Goal: Check status: Check status

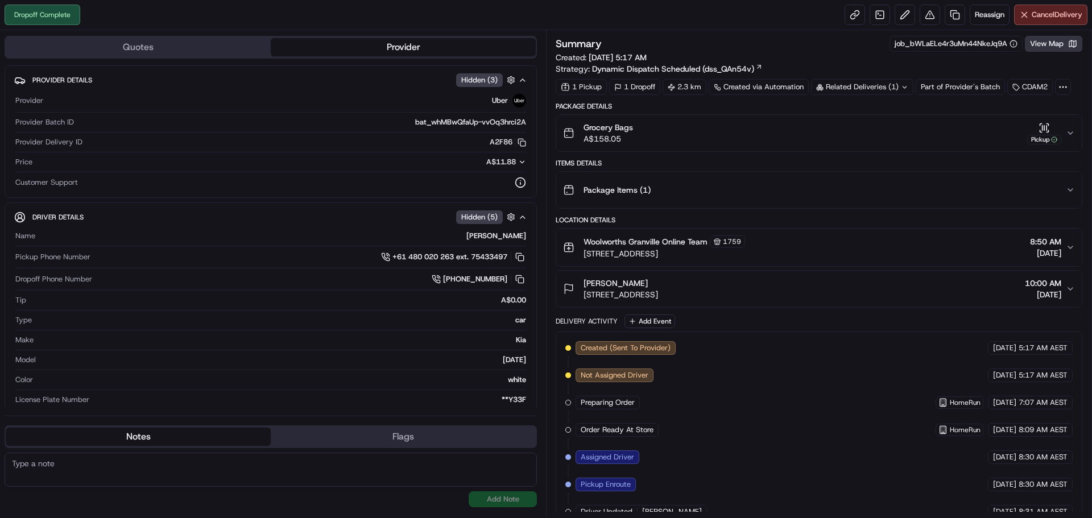
click at [1057, 49] on button "View Map" at bounding box center [1053, 44] width 57 height 16
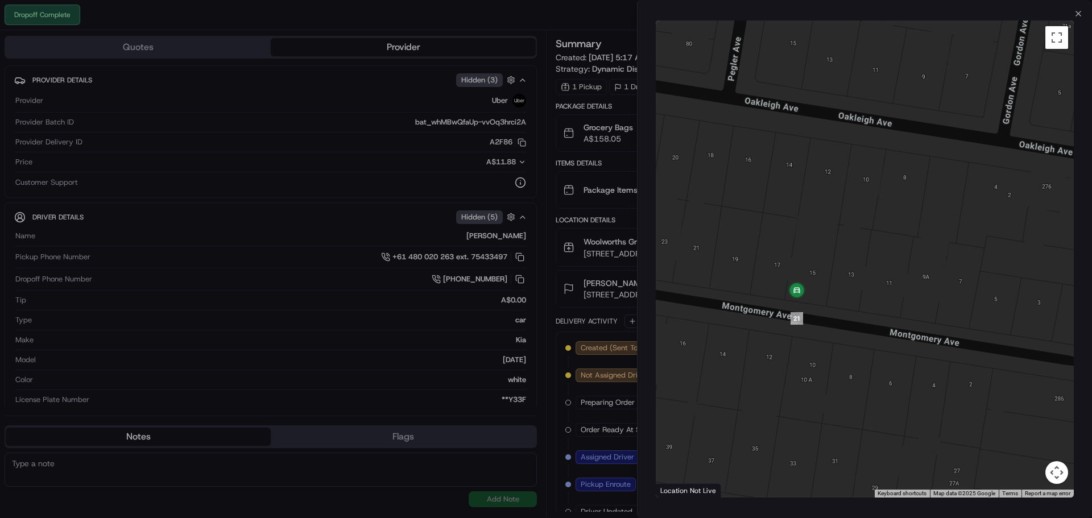
drag, startPoint x: 861, startPoint y: 343, endPoint x: 1017, endPoint y: 343, distance: 156.4
click at [1017, 343] on div at bounding box center [865, 258] width 418 height 477
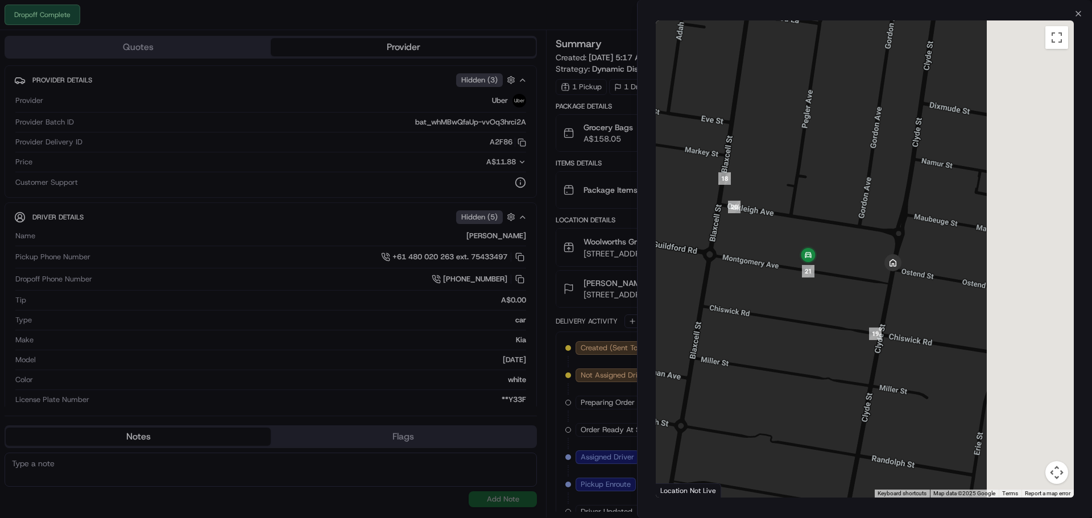
drag, startPoint x: 980, startPoint y: 323, endPoint x: 856, endPoint y: 279, distance: 132.2
click at [856, 279] on div at bounding box center [865, 258] width 418 height 477
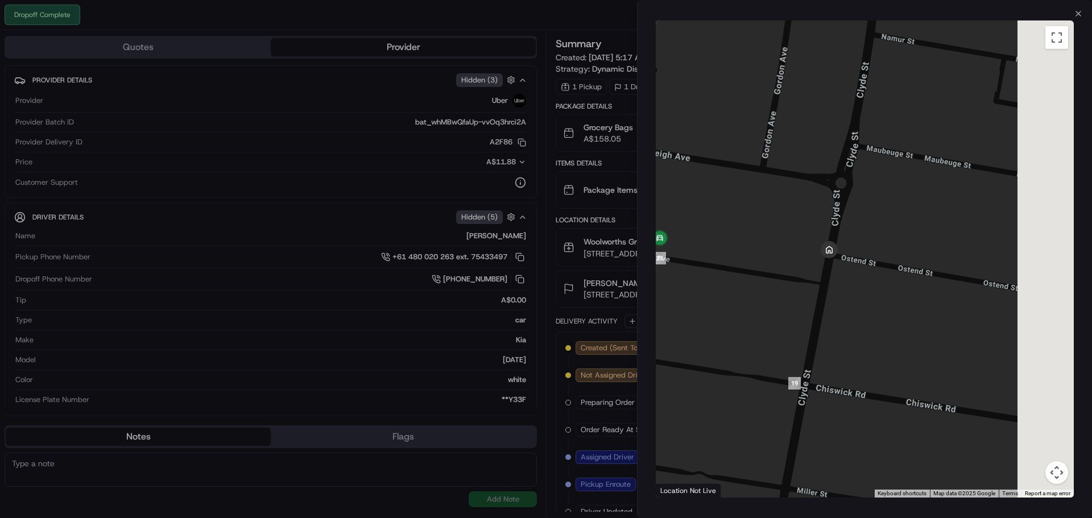
drag, startPoint x: 859, startPoint y: 267, endPoint x: 762, endPoint y: 261, distance: 97.4
click at [762, 261] on div at bounding box center [865, 258] width 418 height 477
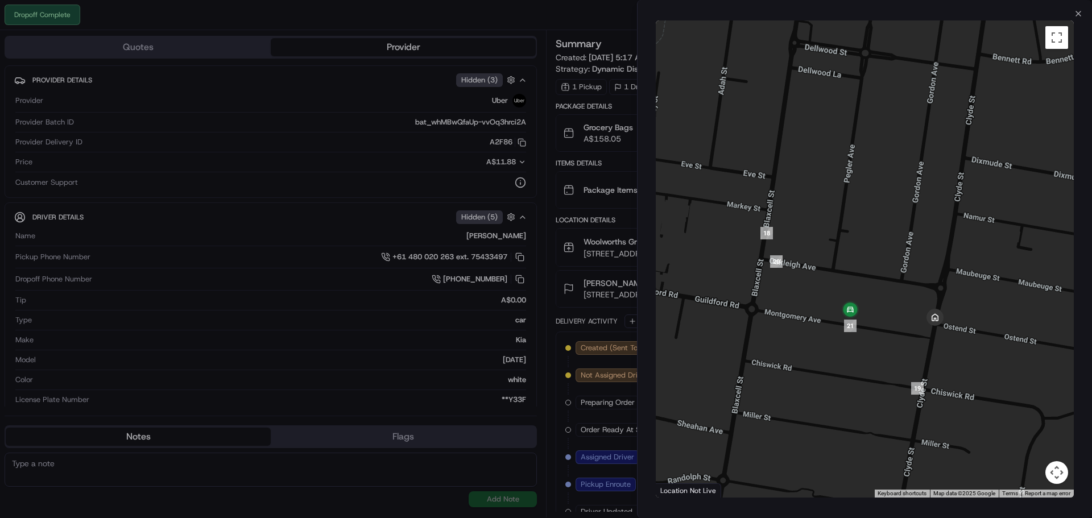
drag, startPoint x: 779, startPoint y: 274, endPoint x: 900, endPoint y: 325, distance: 130.7
click at [900, 325] on div at bounding box center [865, 258] width 418 height 477
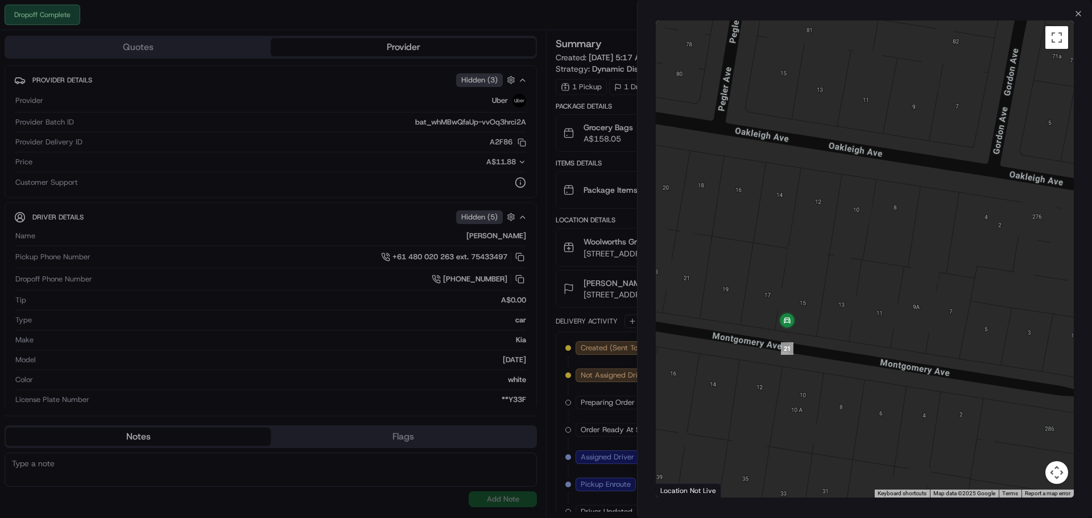
drag, startPoint x: 811, startPoint y: 310, endPoint x: 951, endPoint y: 346, distance: 144.4
click at [951, 346] on div at bounding box center [865, 258] width 418 height 477
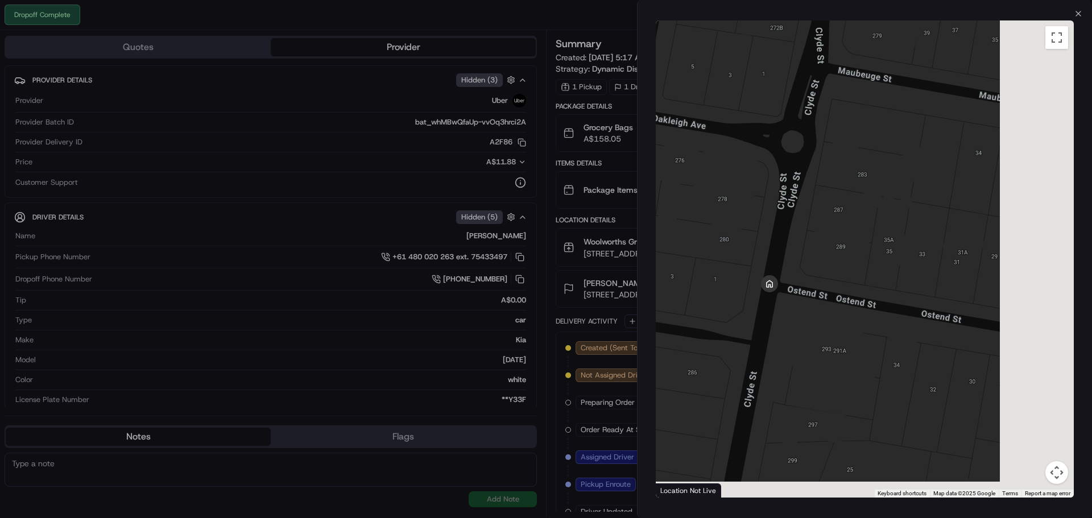
drag, startPoint x: 970, startPoint y: 367, endPoint x: 685, endPoint y: 284, distance: 297.4
click at [528, 273] on body "Dropoff Complete Reassign Cancel Delivery Quotes Provider Provider Details Hidd…" at bounding box center [546, 259] width 1092 height 518
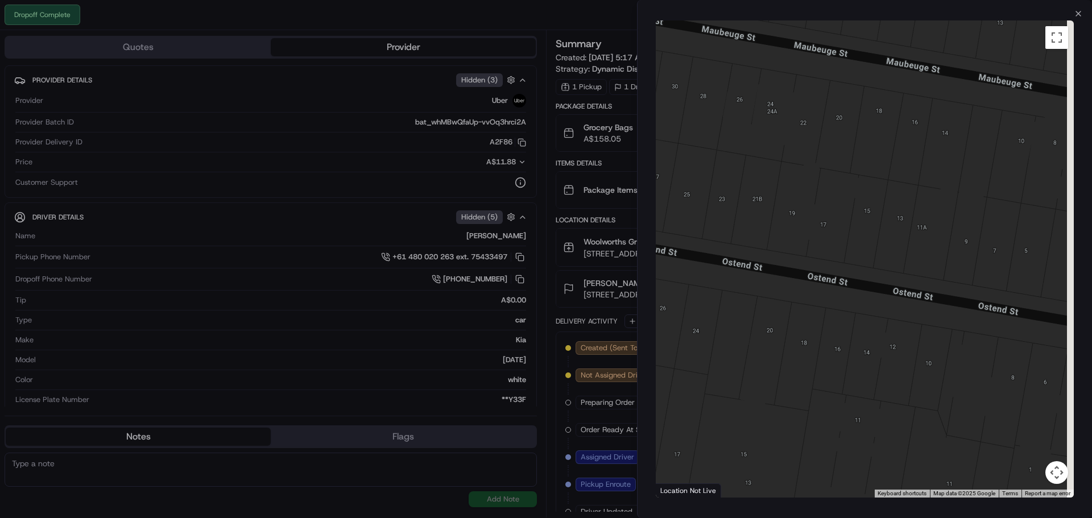
drag, startPoint x: 803, startPoint y: 289, endPoint x: 880, endPoint y: 302, distance: 77.3
click at [843, 301] on div at bounding box center [865, 258] width 418 height 477
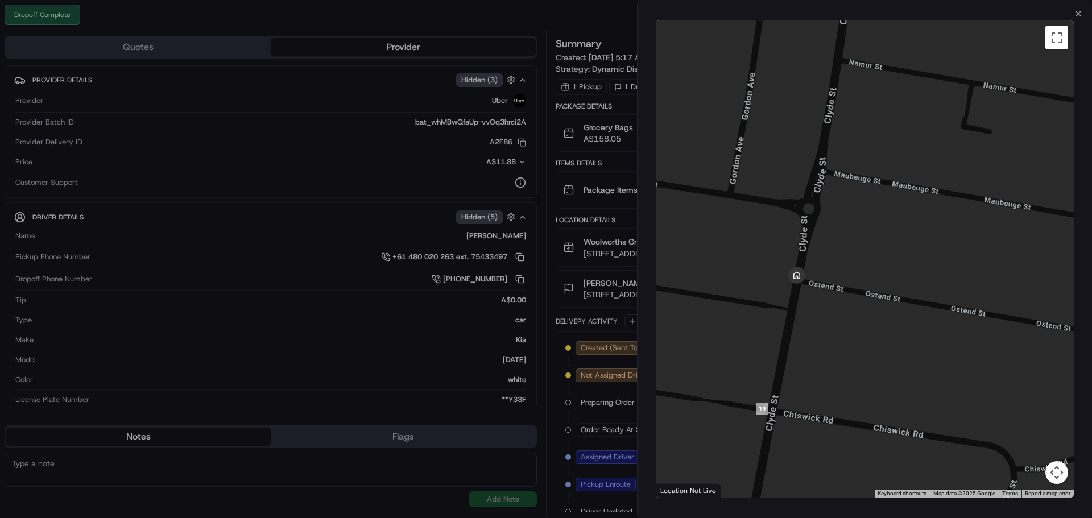
drag, startPoint x: 764, startPoint y: 304, endPoint x: 867, endPoint y: 325, distance: 105.6
click at [867, 325] on div at bounding box center [865, 258] width 418 height 477
drag, startPoint x: 729, startPoint y: 251, endPoint x: 1011, endPoint y: 284, distance: 284.6
click at [1011, 284] on div at bounding box center [865, 258] width 418 height 477
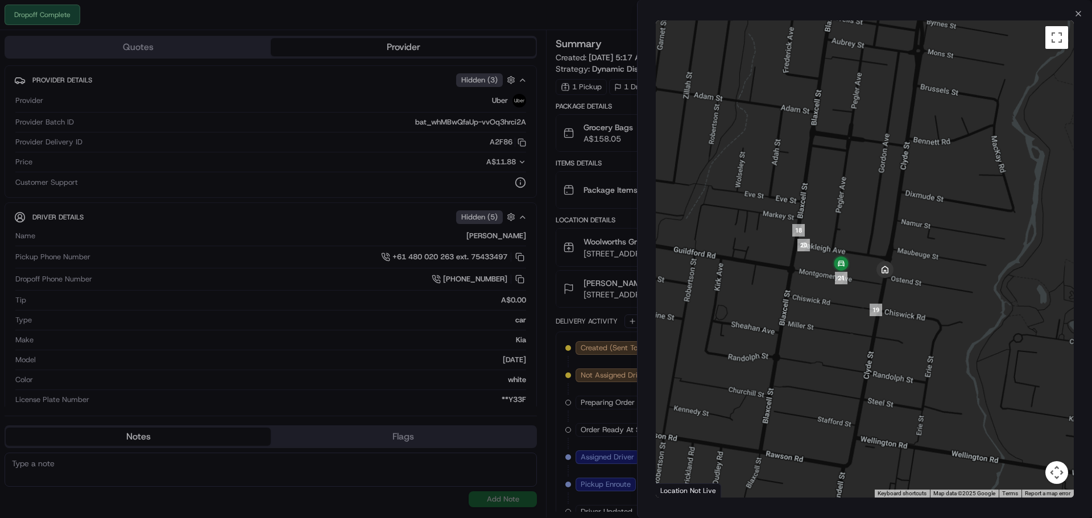
drag, startPoint x: 1029, startPoint y: 321, endPoint x: 848, endPoint y: 304, distance: 182.2
click at [848, 304] on div at bounding box center [865, 258] width 418 height 477
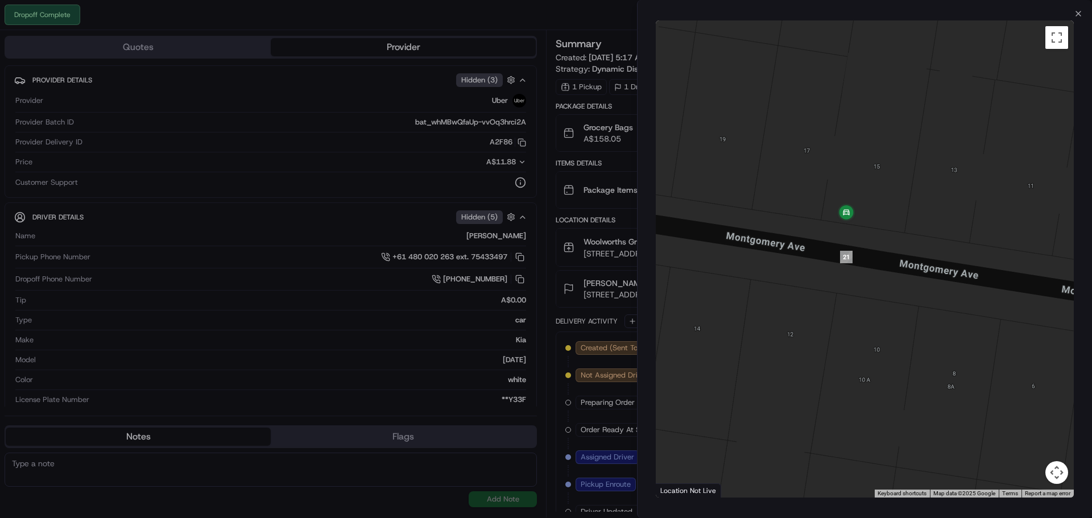
drag, startPoint x: 868, startPoint y: 219, endPoint x: 891, endPoint y: 279, distance: 63.6
click at [891, 279] on div at bounding box center [865, 258] width 418 height 477
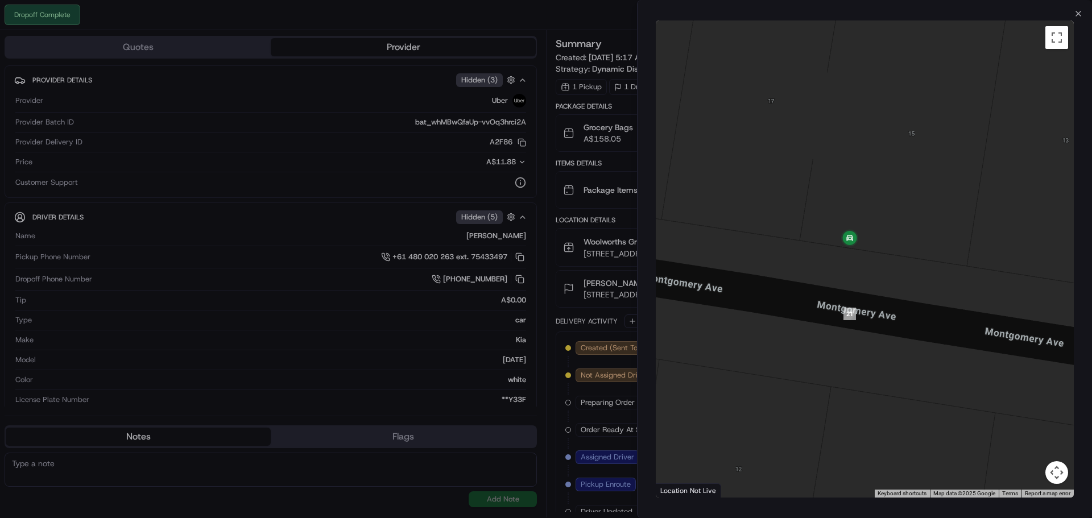
drag, startPoint x: 855, startPoint y: 218, endPoint x: 902, endPoint y: 293, distance: 88.7
click at [902, 293] on div at bounding box center [865, 258] width 418 height 477
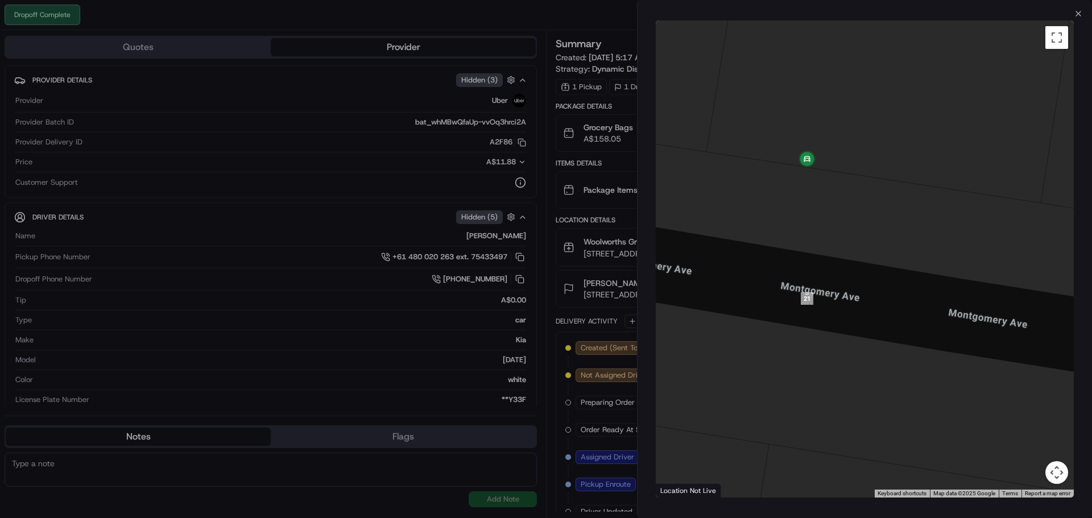
click at [908, 249] on div at bounding box center [865, 258] width 418 height 477
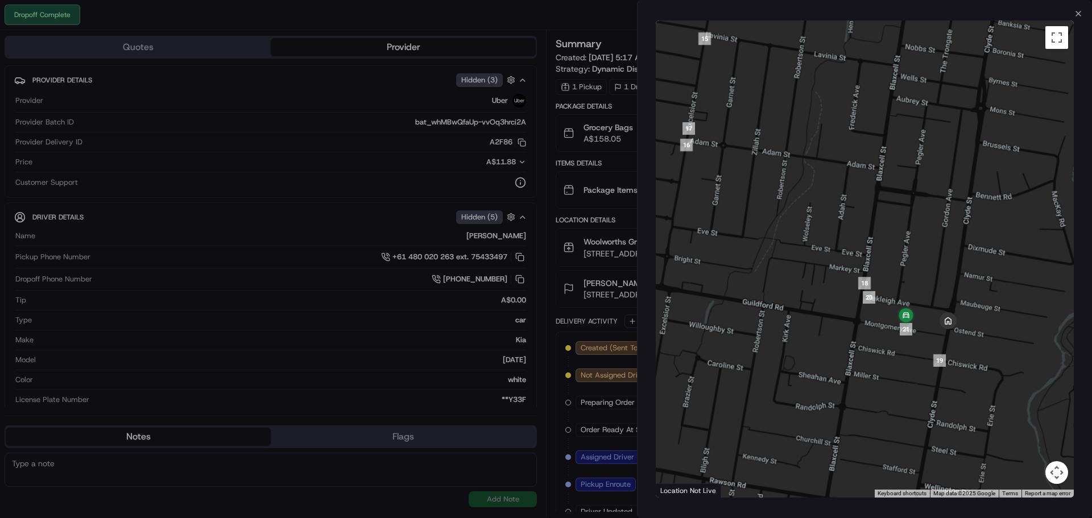
drag, startPoint x: 1014, startPoint y: 368, endPoint x: 887, endPoint y: 302, distance: 143.2
click at [887, 302] on div at bounding box center [865, 258] width 418 height 477
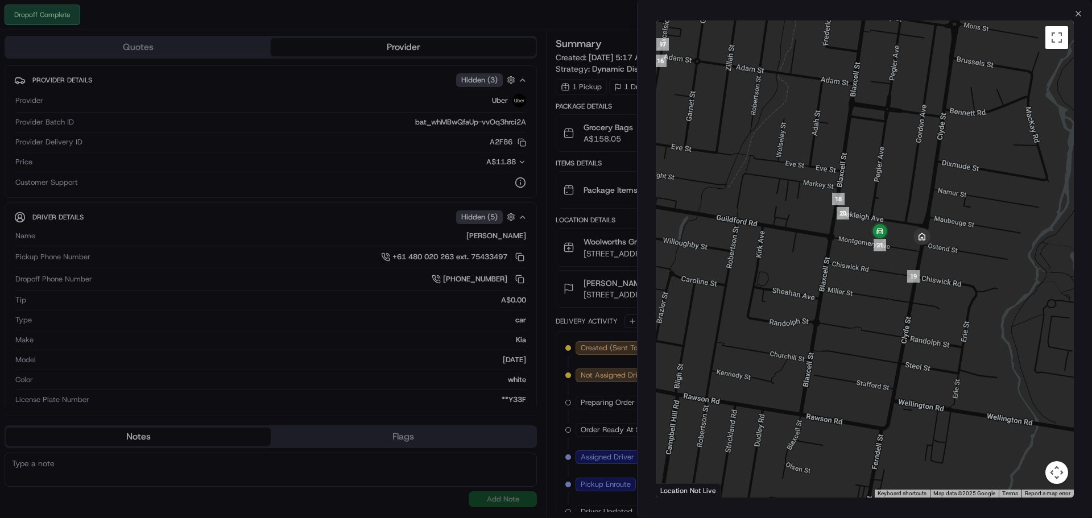
drag, startPoint x: 849, startPoint y: 154, endPoint x: 972, endPoint y: 264, distance: 164.6
click at [972, 264] on div at bounding box center [865, 258] width 418 height 477
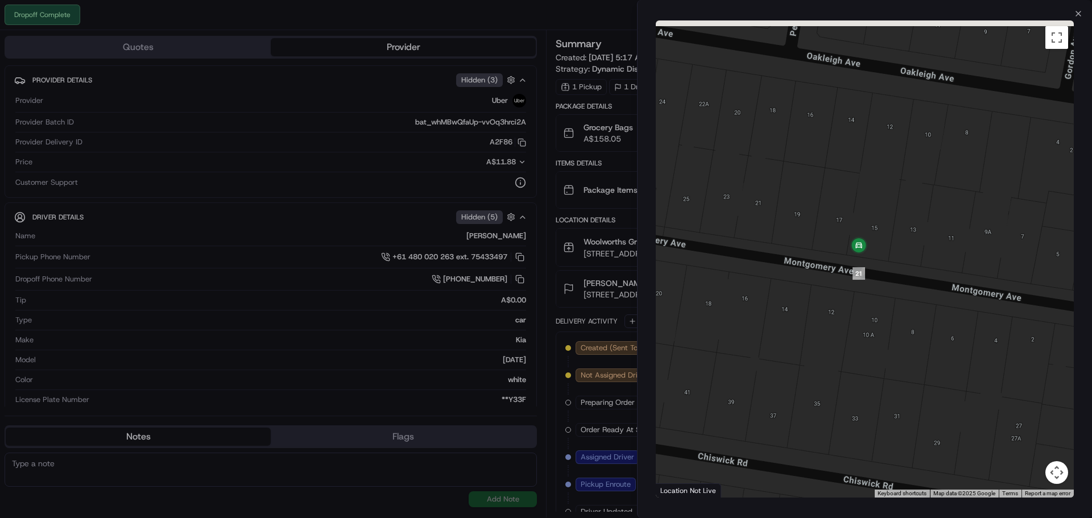
drag, startPoint x: 831, startPoint y: 261, endPoint x: 993, endPoint y: 322, distance: 173.1
click at [993, 322] on div at bounding box center [865, 258] width 418 height 477
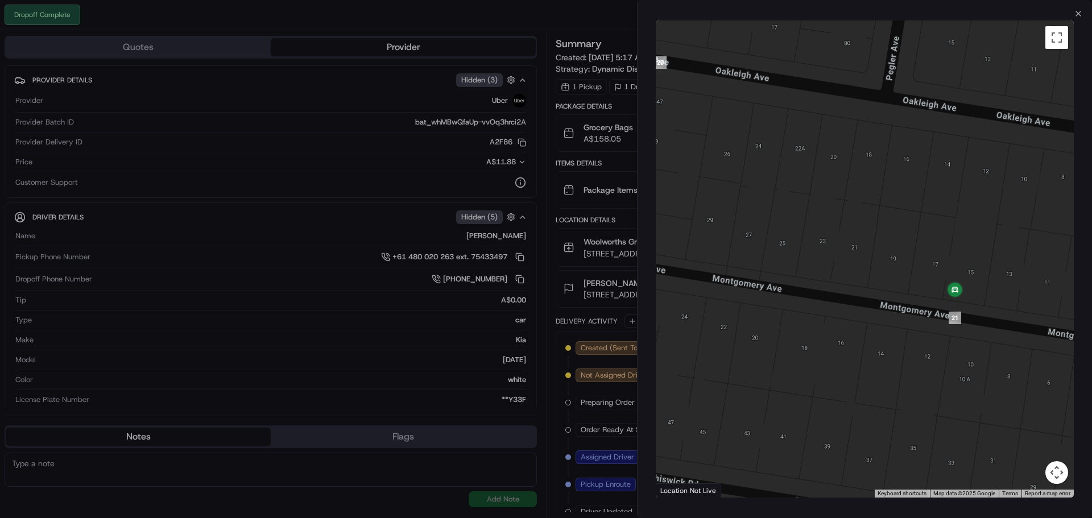
drag, startPoint x: 943, startPoint y: 305, endPoint x: 1009, endPoint y: 337, distance: 73.2
click at [1009, 337] on div at bounding box center [865, 258] width 418 height 477
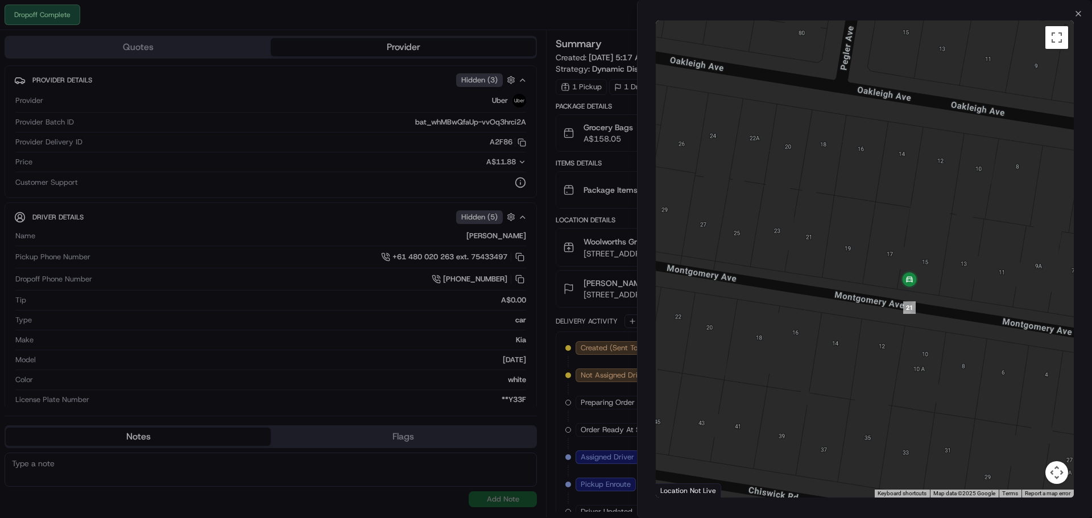
drag, startPoint x: 930, startPoint y: 295, endPoint x: 794, endPoint y: 286, distance: 136.7
click at [794, 286] on div at bounding box center [865, 258] width 418 height 477
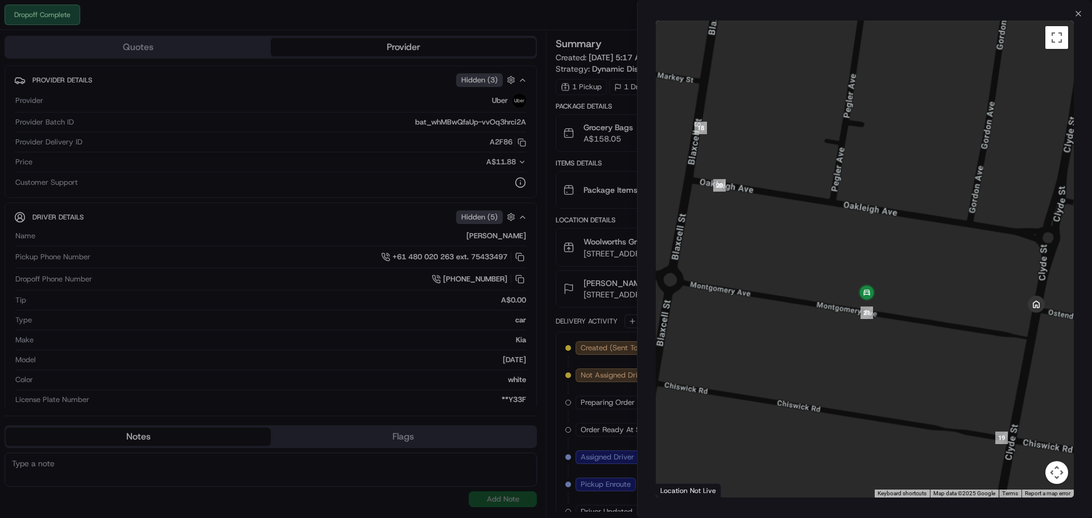
drag, startPoint x: 1012, startPoint y: 340, endPoint x: 922, endPoint y: 334, distance: 90.0
click at [922, 334] on div at bounding box center [865, 258] width 418 height 477
